Goal: Information Seeking & Learning: Learn about a topic

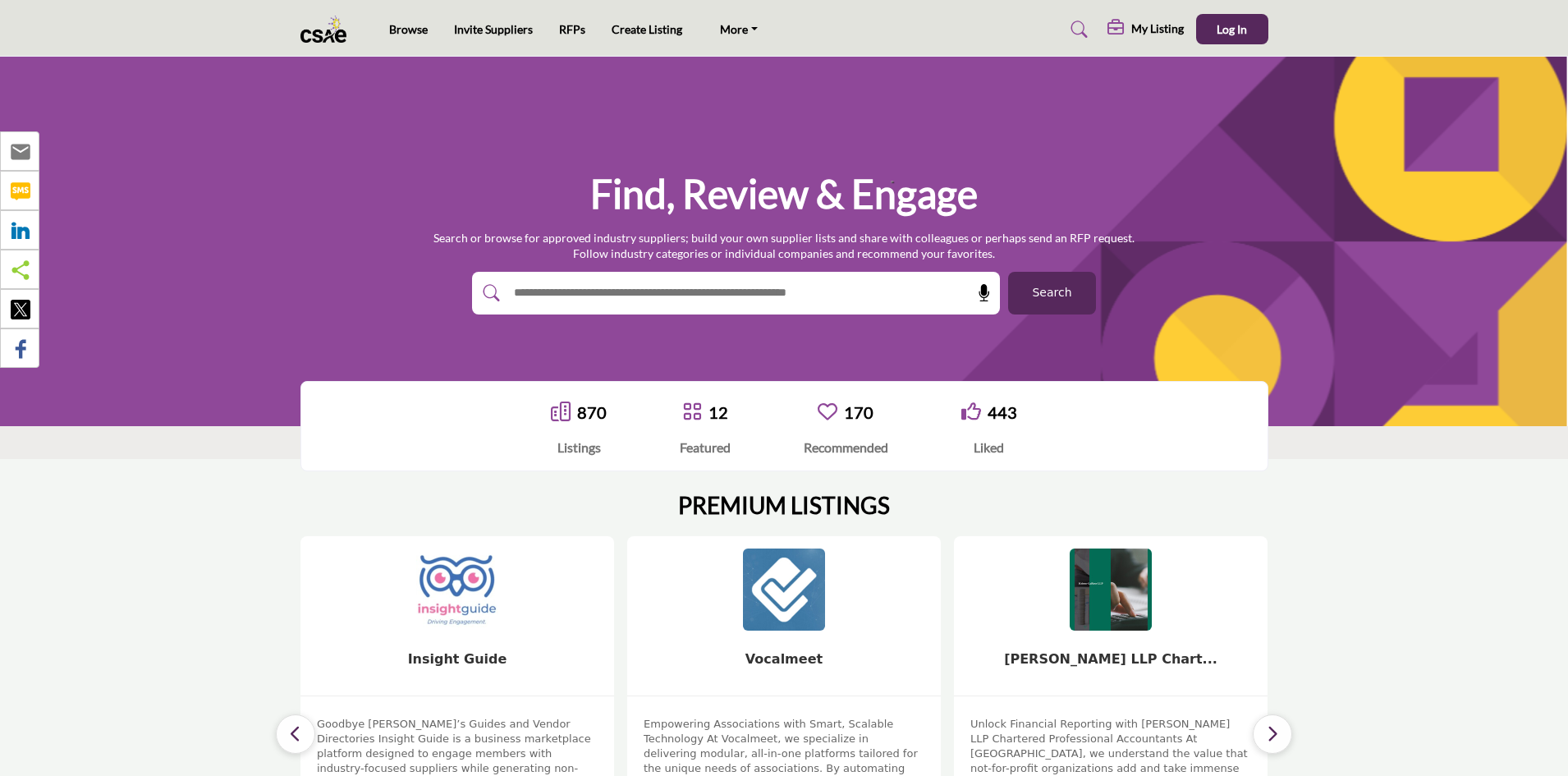
click at [632, 293] on input "text" at bounding box center [701, 294] width 392 height 25
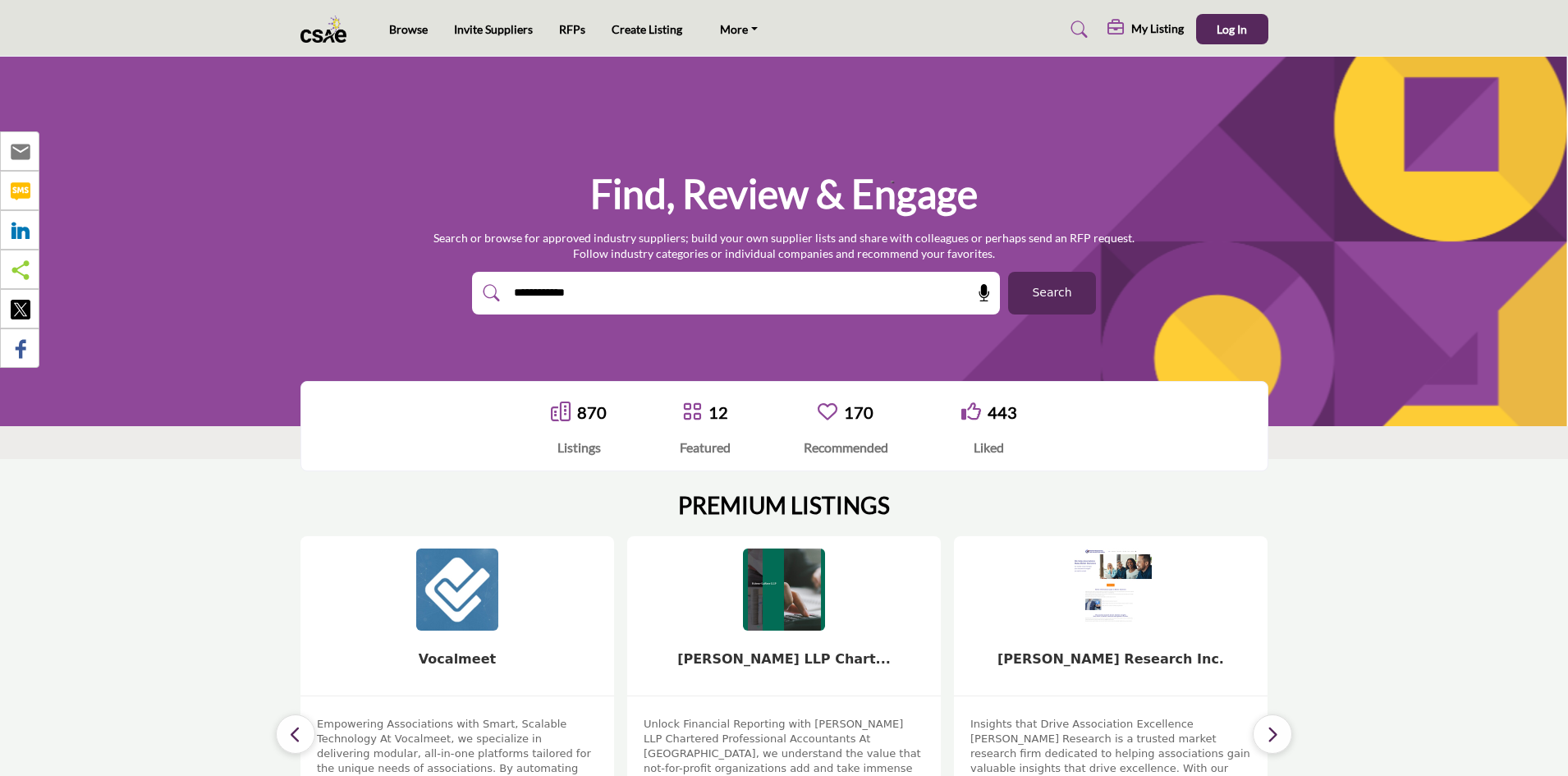
type input "**********"
click at [1008, 271] on button "Search" at bounding box center [1052, 293] width 87 height 43
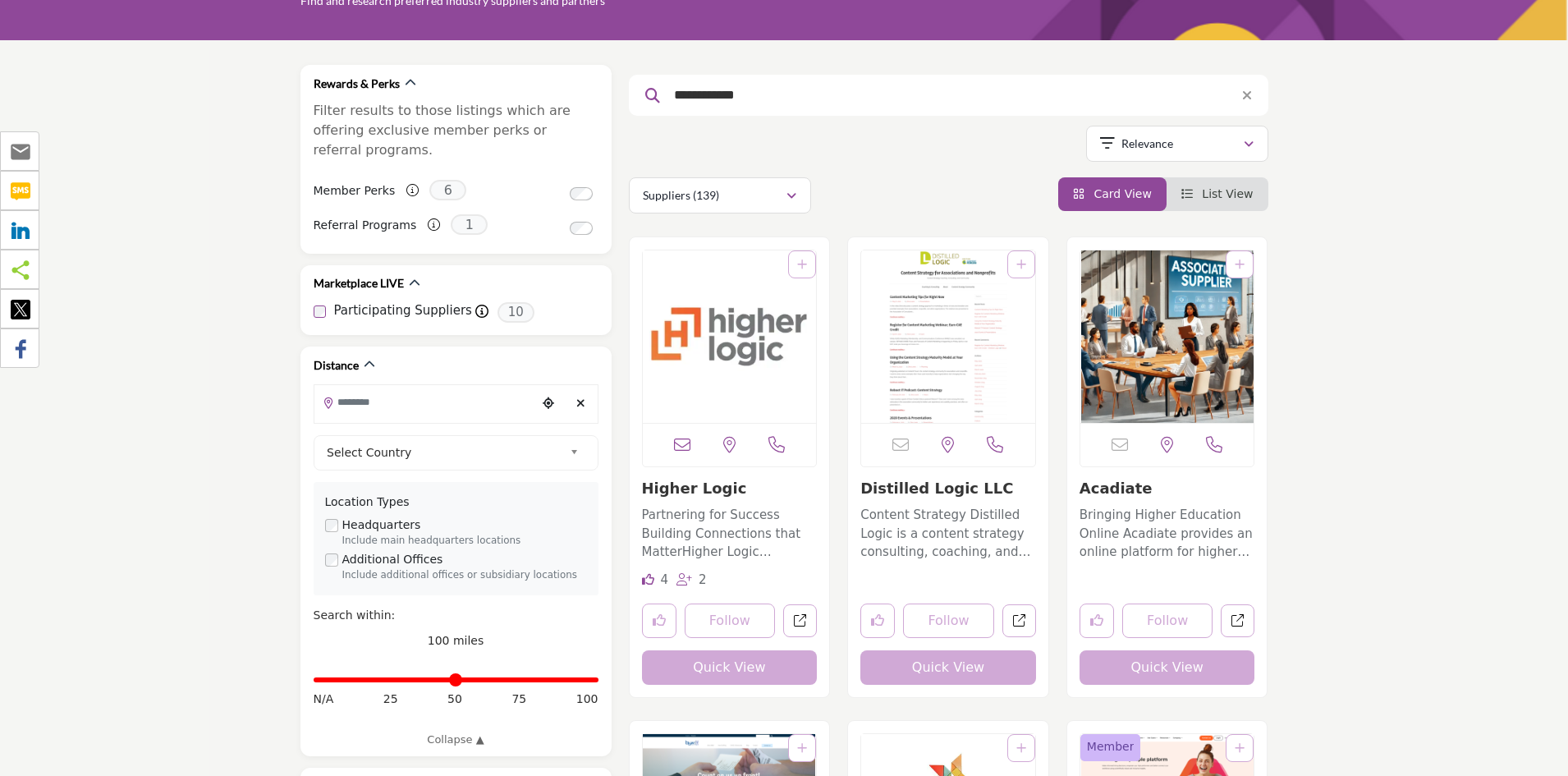
scroll to position [246, 0]
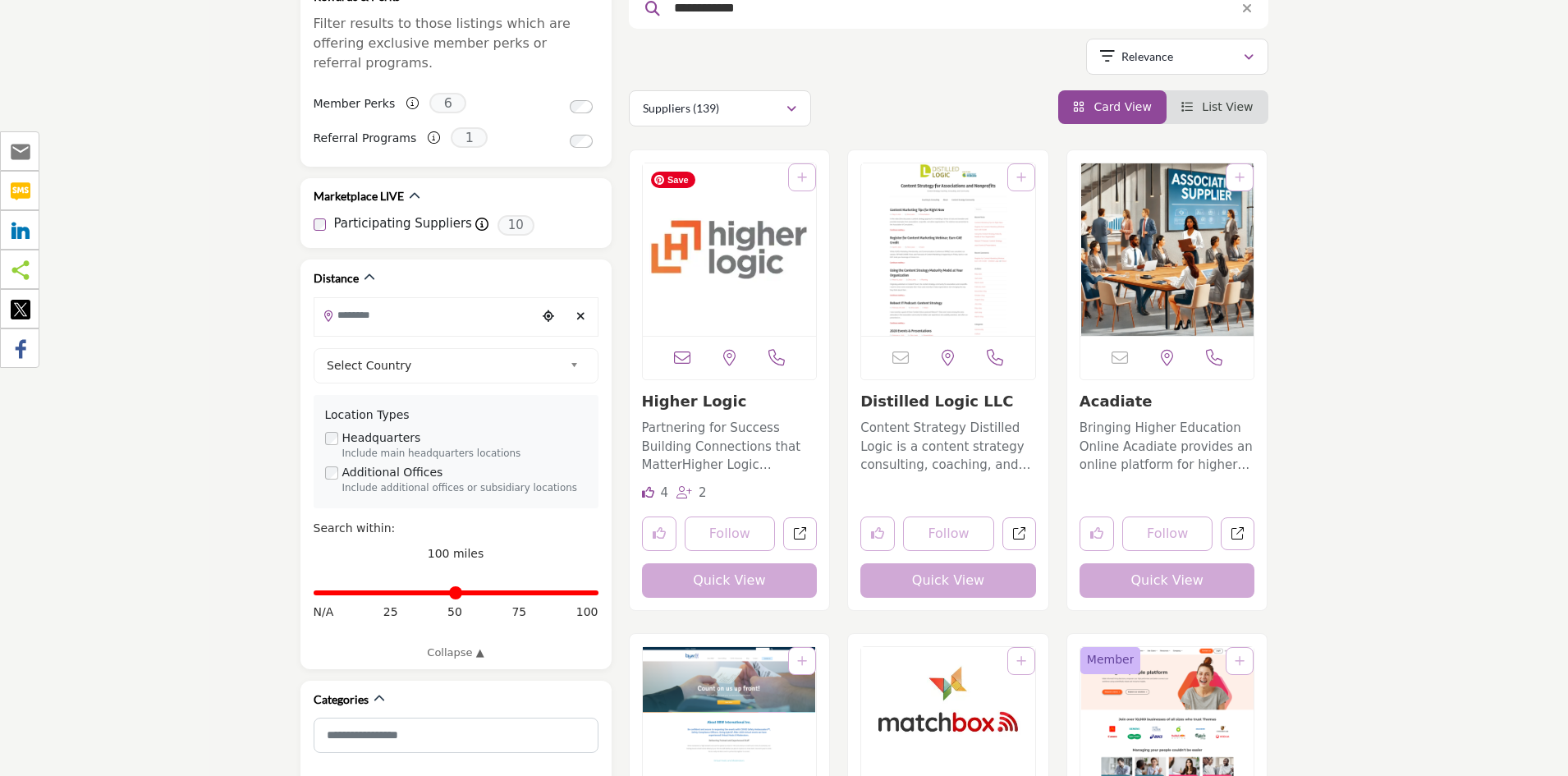
click at [765, 262] on img "Open Listing in new tab" at bounding box center [729, 249] width 174 height 172
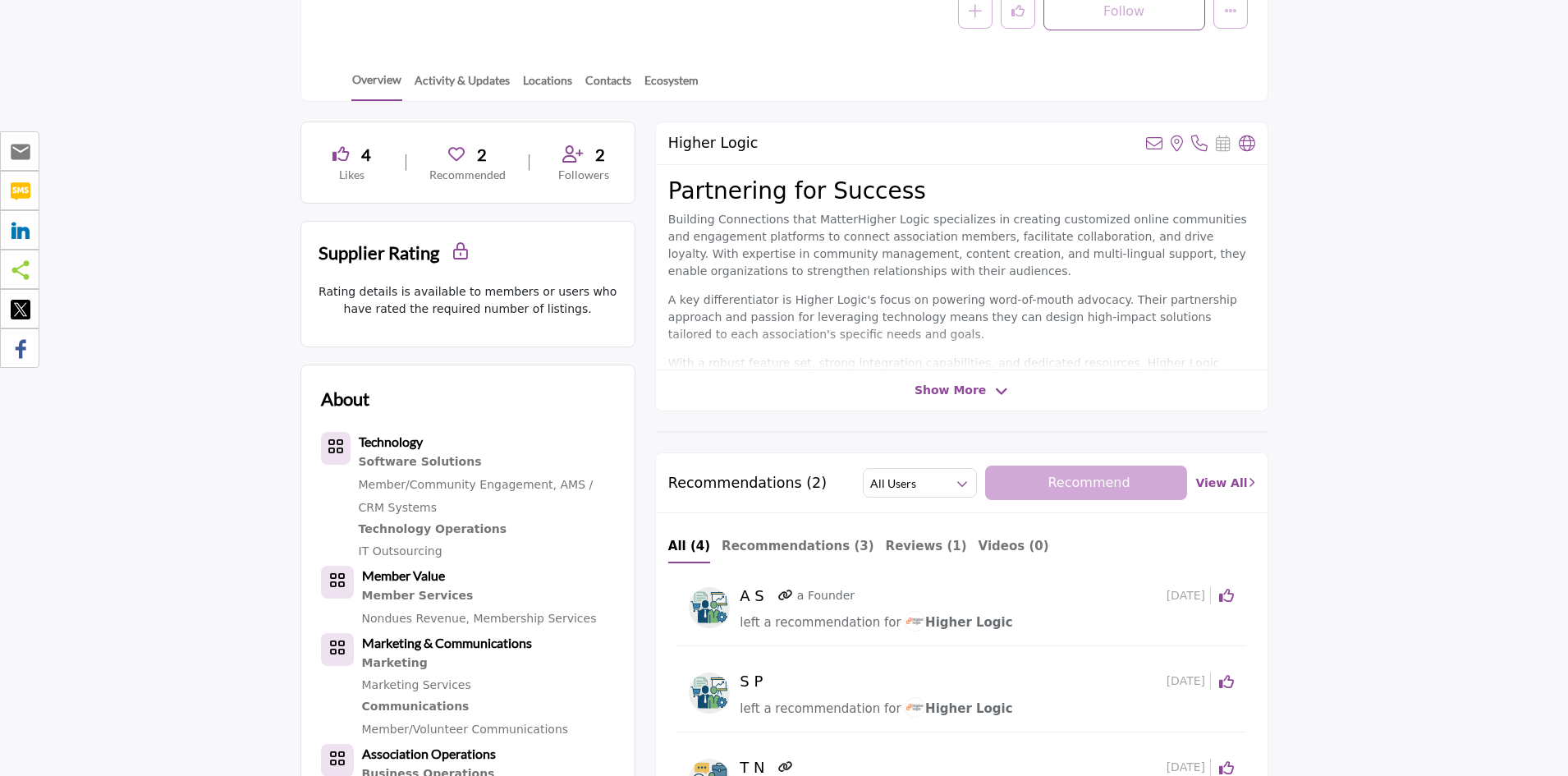
scroll to position [246, 0]
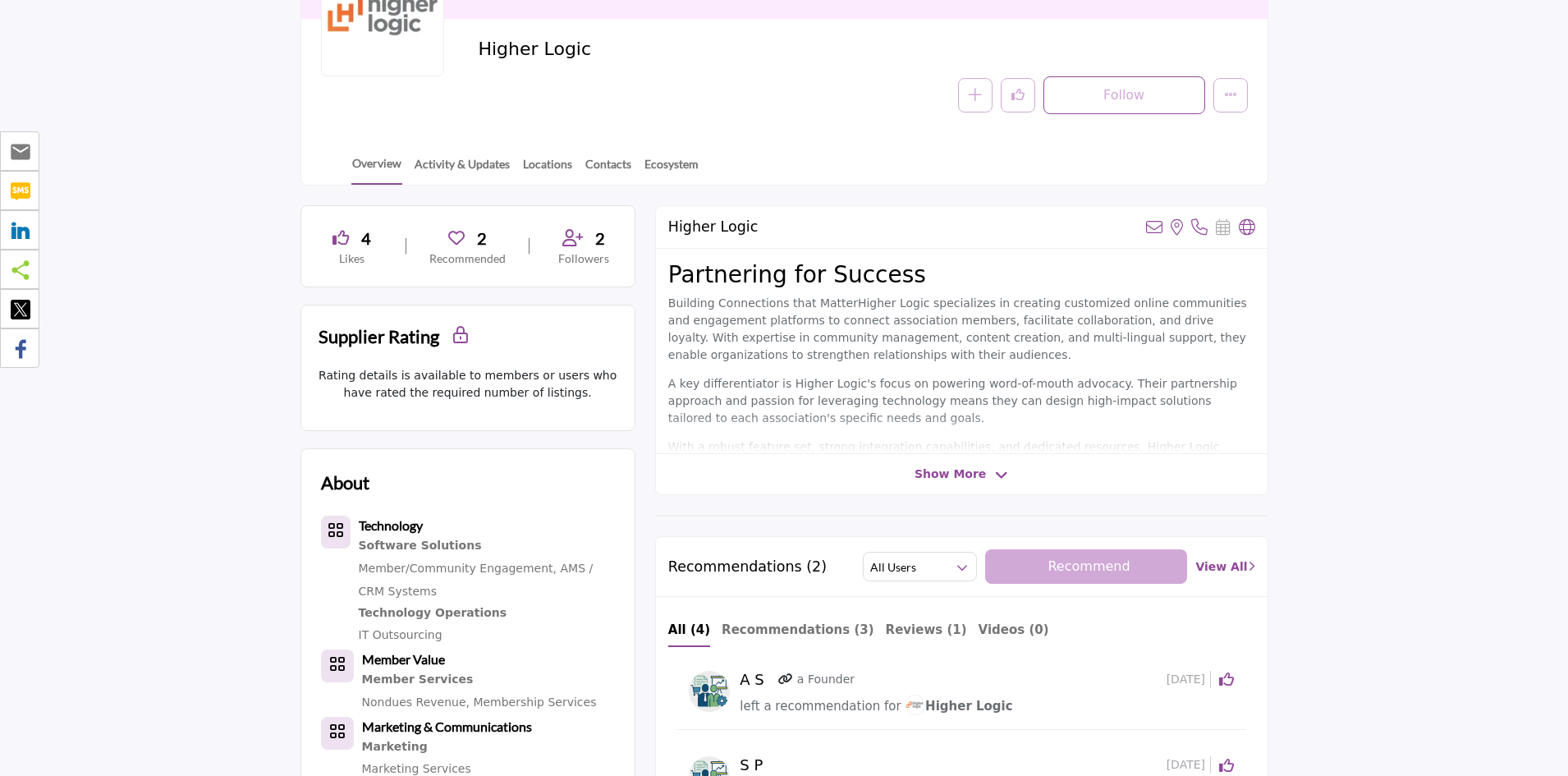
click at [941, 471] on span "Show More" at bounding box center [950, 474] width 71 height 17
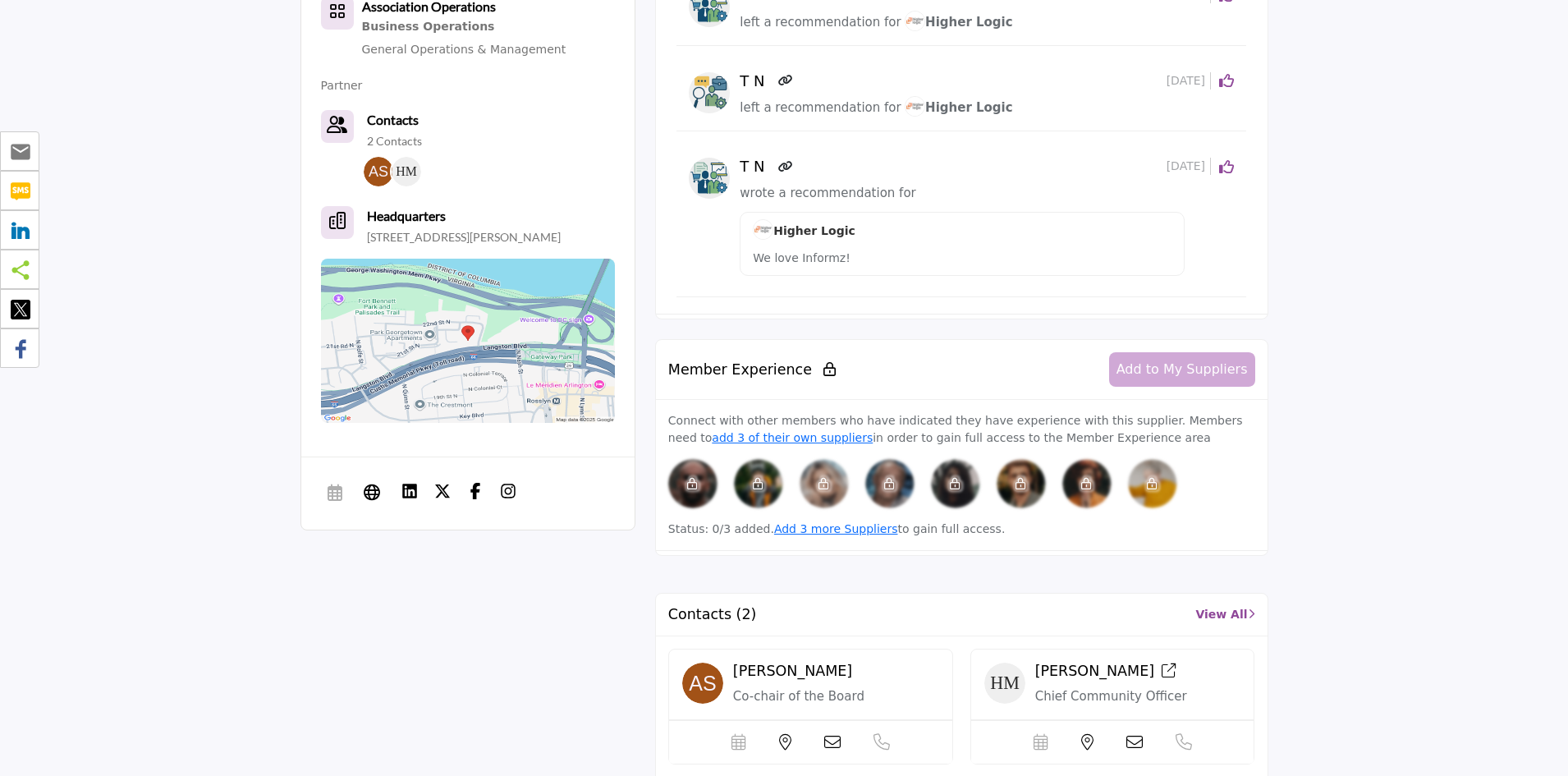
scroll to position [1068, 0]
